Goal: Information Seeking & Learning: Learn about a topic

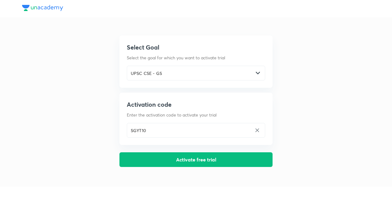
click at [235, 162] on button "Activate free trial" at bounding box center [196, 160] width 153 height 15
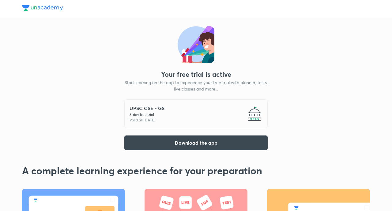
click at [232, 142] on button "Download the app" at bounding box center [195, 143] width 143 height 15
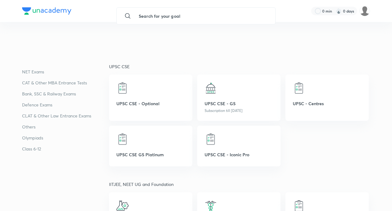
scroll to position [71, 0]
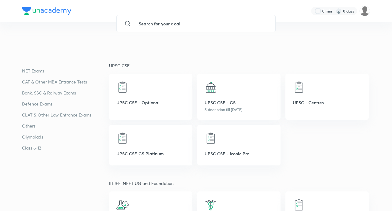
click at [253, 78] on div "UPSC CSE - GS Subscription till [DATE]" at bounding box center [238, 97] width 83 height 46
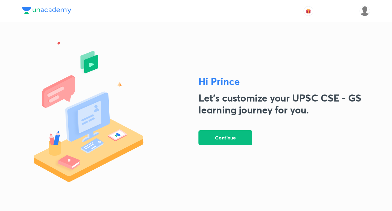
click at [239, 145] on button "Continue" at bounding box center [226, 138] width 54 height 15
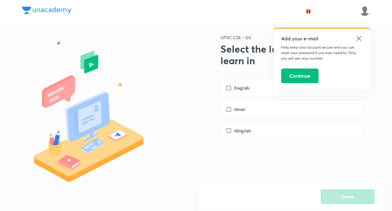
click at [258, 92] on div "English" at bounding box center [292, 88] width 142 height 18
checkbox input "true"
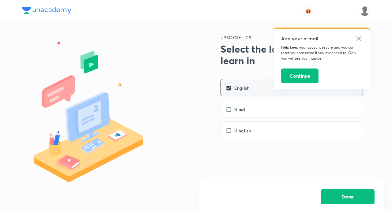
click at [299, 75] on button "Continue" at bounding box center [299, 76] width 37 height 15
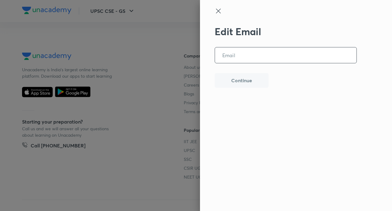
scroll to position [1511, 0]
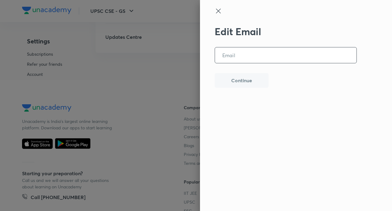
click at [236, 55] on input "email" at bounding box center [286, 55] width 142 height 16
type input "[EMAIL_ADDRESS][DOMAIN_NAME]"
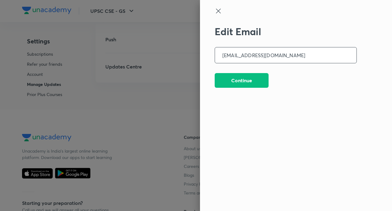
scroll to position [1479, 0]
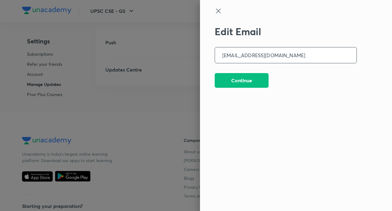
click at [260, 76] on button "Continue" at bounding box center [242, 80] width 54 height 15
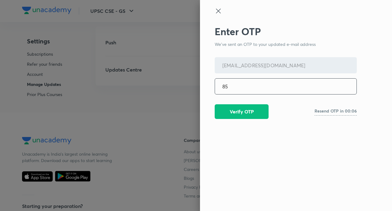
click at [293, 85] on input "85" at bounding box center [286, 87] width 142 height 16
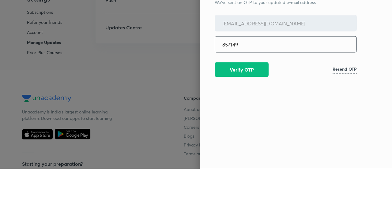
type input "857149"
click at [254, 112] on button "Verify OTP" at bounding box center [242, 111] width 54 height 15
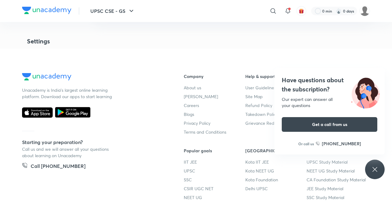
scroll to position [1568, 0]
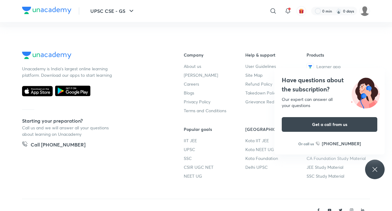
click at [374, 173] on icon at bounding box center [374, 169] width 7 height 7
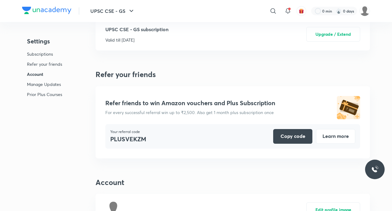
scroll to position [0, 0]
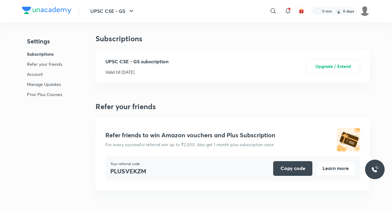
click at [119, 61] on p "UPSC CSE - GS subscription" at bounding box center [136, 61] width 63 height 7
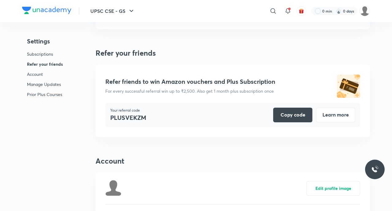
scroll to position [54, 0]
click at [302, 116] on button "Copy code" at bounding box center [292, 115] width 39 height 15
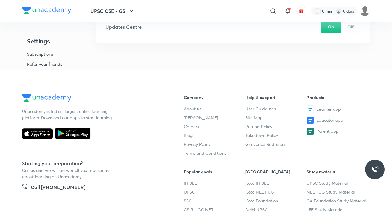
scroll to position [1568, 0]
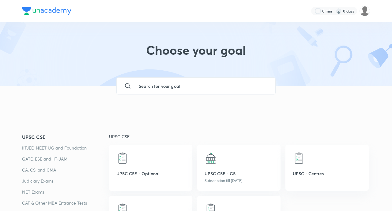
click at [232, 177] on div "UPSC CSE - GS Subscription till [DATE]" at bounding box center [238, 168] width 83 height 46
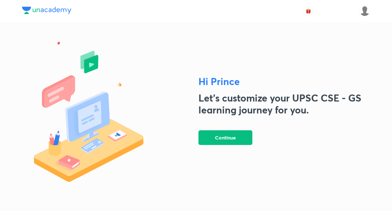
click at [242, 145] on button "Continue" at bounding box center [226, 138] width 54 height 15
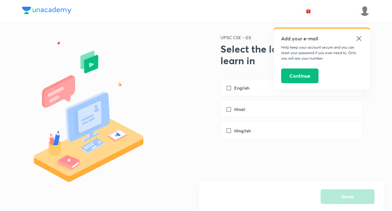
click at [250, 87] on label "English" at bounding box center [241, 88] width 30 height 6
checkbox input "true"
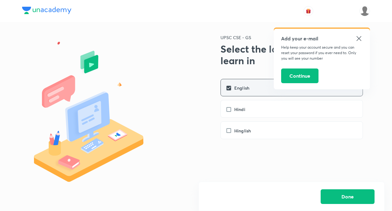
click at [361, 37] on icon at bounding box center [358, 38] width 7 height 7
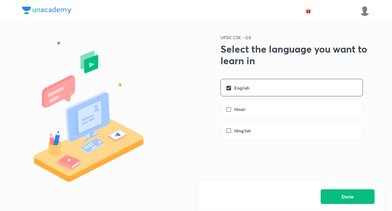
click at [364, 201] on button "Done" at bounding box center [348, 197] width 54 height 15
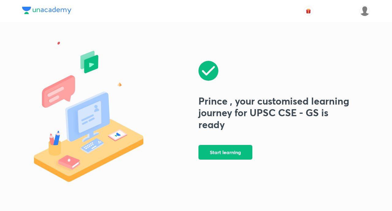
click at [233, 160] on button "Start learning" at bounding box center [226, 152] width 54 height 15
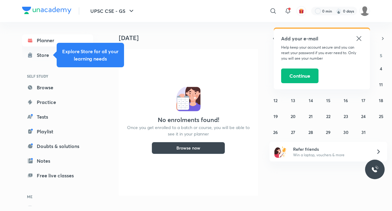
click at [195, 152] on button "Browse now" at bounding box center [189, 148] width 74 height 12
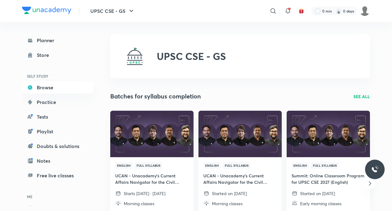
scroll to position [15, 0]
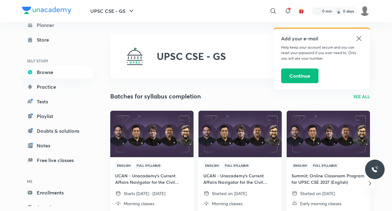
click at [44, 120] on link "Playlist" at bounding box center [57, 116] width 71 height 12
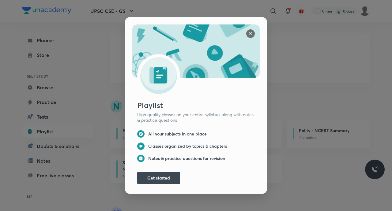
click at [160, 184] on button "Get started" at bounding box center [158, 178] width 43 height 12
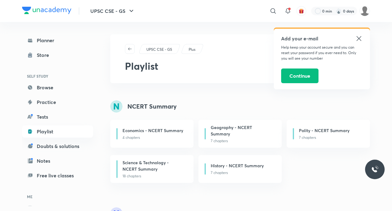
click at [241, 134] on h6 "Geography - NCERT Summary" at bounding box center [241, 130] width 61 height 13
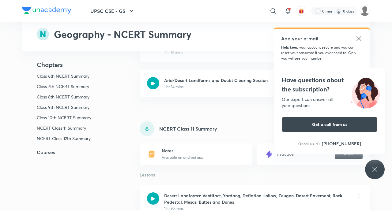
scroll to position [1116, 0]
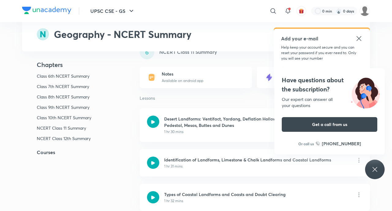
scroll to position [1148, 0]
click at [358, 37] on icon at bounding box center [359, 38] width 5 height 5
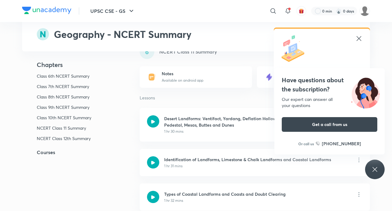
click at [361, 37] on icon at bounding box center [358, 38] width 7 height 7
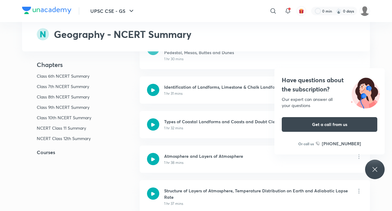
scroll to position [1221, 0]
click at [374, 173] on icon at bounding box center [374, 169] width 7 height 7
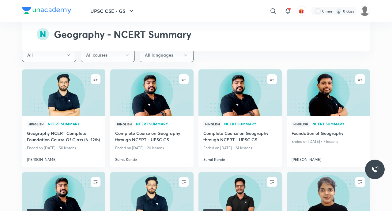
scroll to position [1764, 0]
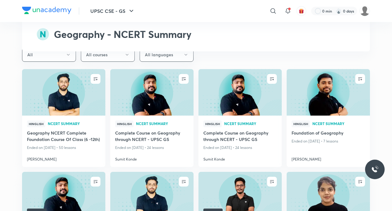
click at [331, 97] on img at bounding box center [328, 92] width 85 height 47
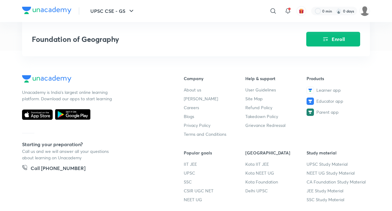
scroll to position [701, 0]
